Goal: Information Seeking & Learning: Learn about a topic

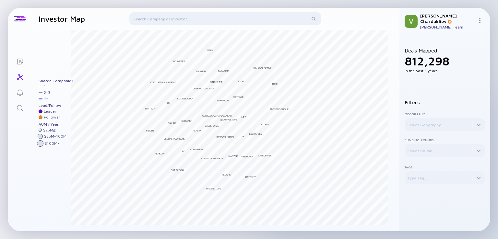
click at [174, 18] on div at bounding box center [225, 20] width 192 height 16
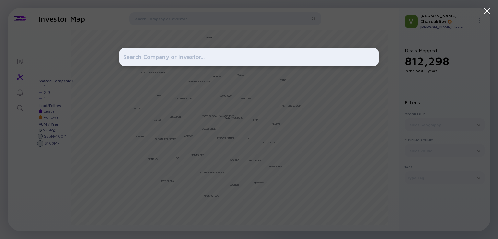
type input "[PERSON_NAME]"
type input "п"
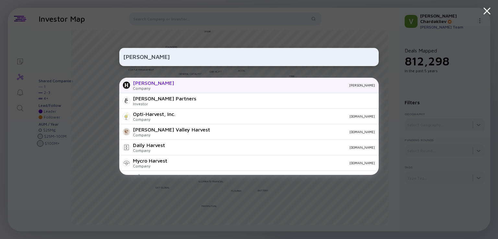
type input "[PERSON_NAME]"
click at [138, 80] on div "[PERSON_NAME]" at bounding box center [153, 83] width 41 height 6
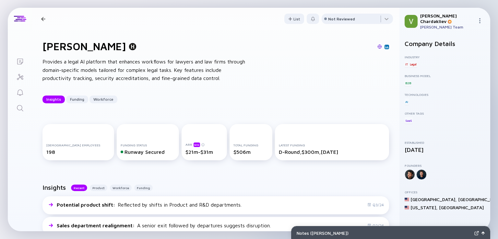
click at [42, 18] on div at bounding box center [43, 19] width 4 height 4
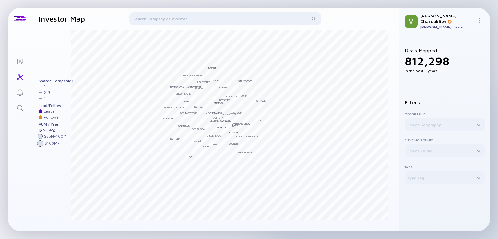
click at [195, 21] on div at bounding box center [225, 20] width 192 height 16
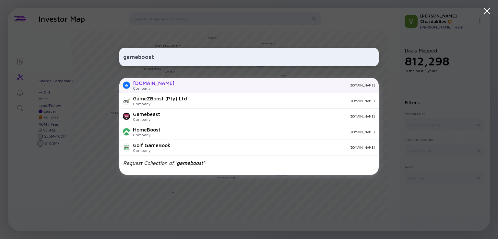
type input "gameboost"
click at [180, 86] on div "[DOMAIN_NAME]" at bounding box center [277, 85] width 195 height 4
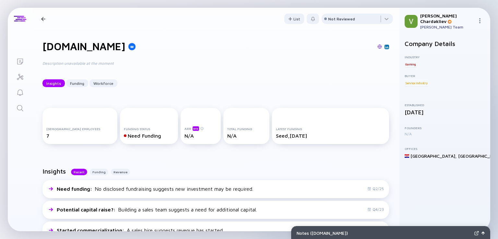
click at [42, 18] on div at bounding box center [43, 19] width 4 height 4
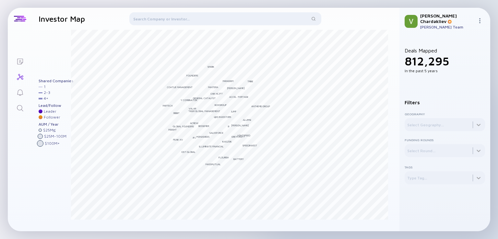
click at [154, 20] on div at bounding box center [225, 20] width 192 height 16
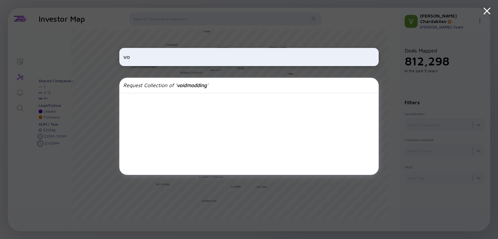
type input "v"
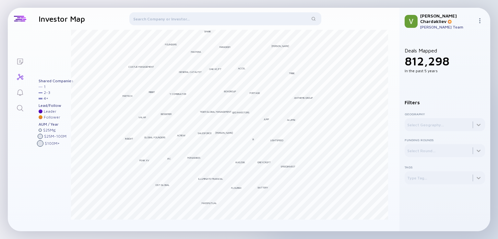
click at [176, 15] on div at bounding box center [225, 20] width 192 height 16
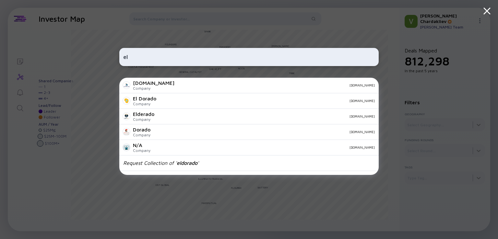
type input "e"
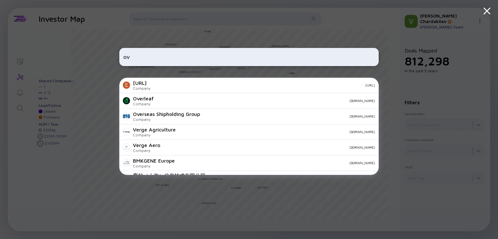
type input "o"
